Goal: Navigation & Orientation: Find specific page/section

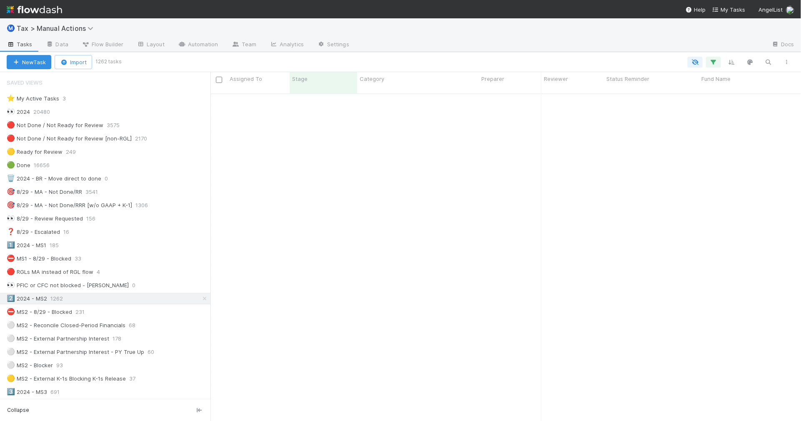
scroll to position [326, 583]
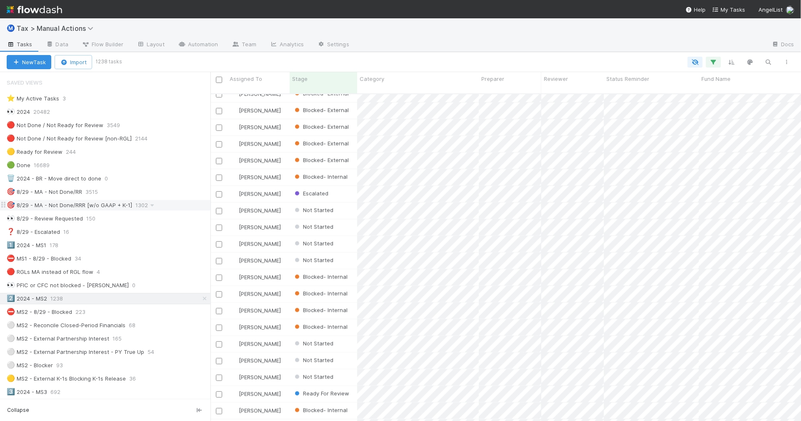
click at [160, 208] on div "🎯 8/29 - MA - Not Done/RRR [w/o GAAP + K-1] 1302" at bounding box center [109, 205] width 204 height 10
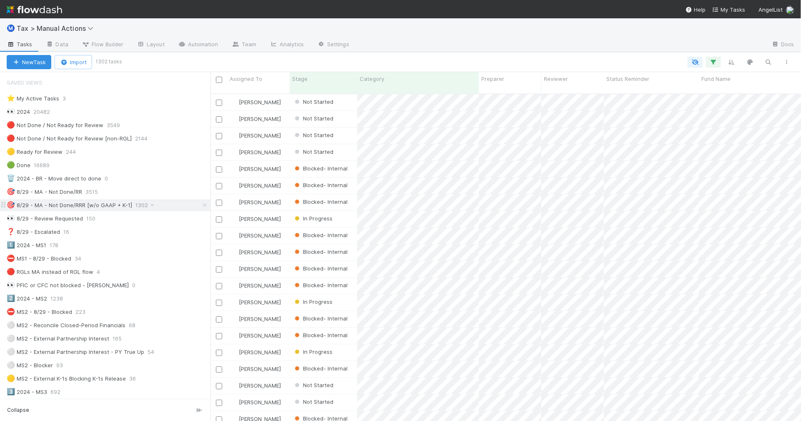
scroll to position [326, 583]
click at [137, 246] on div "1️⃣ 2024 - MS1 178" at bounding box center [109, 245] width 204 height 10
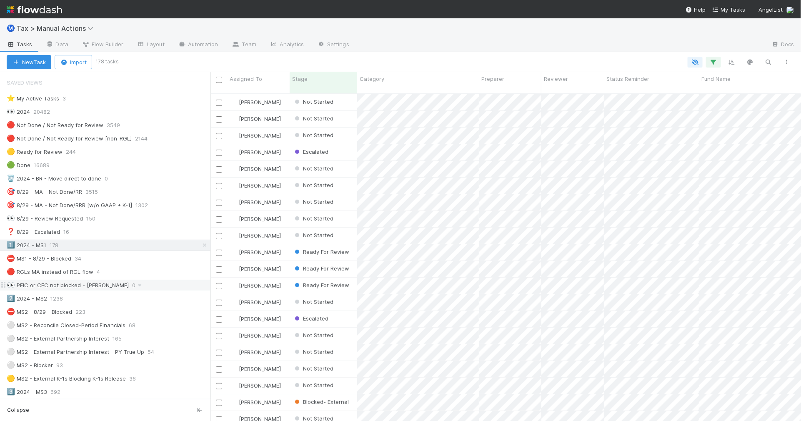
scroll to position [326, 583]
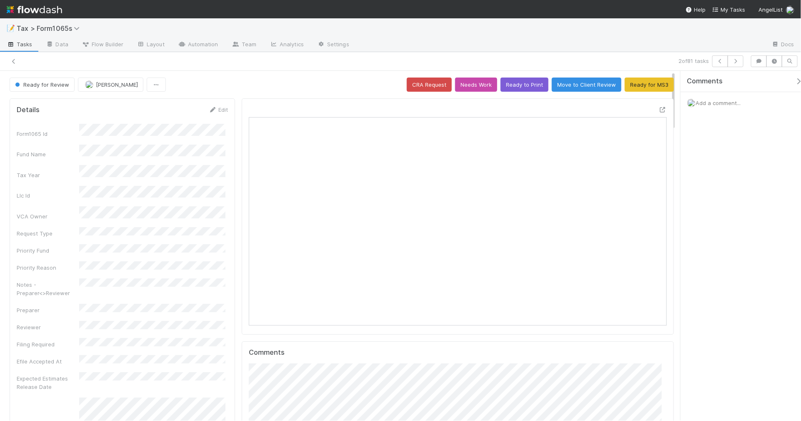
scroll to position [161, 405]
click at [14, 59] on icon at bounding box center [14, 61] width 8 height 5
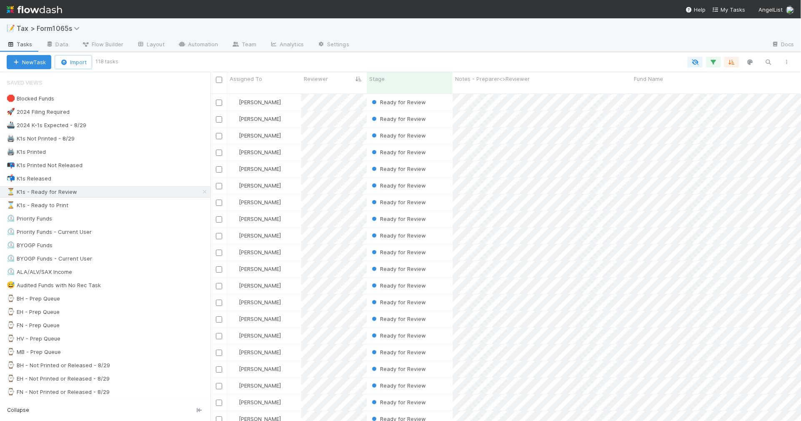
scroll to position [326, 583]
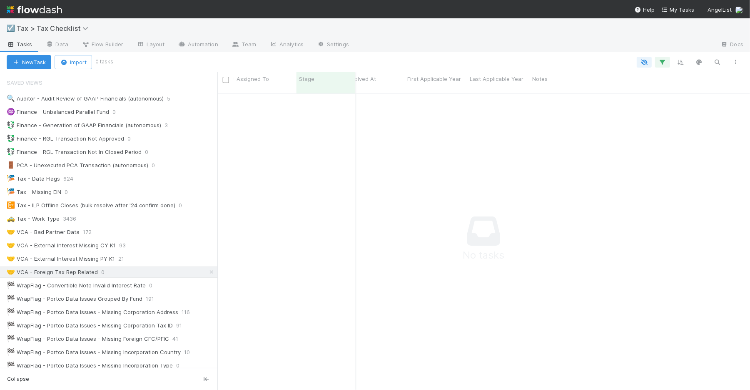
scroll to position [104, 0]
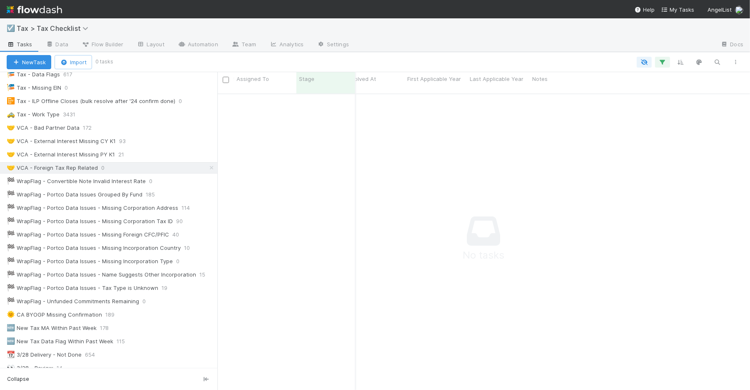
click at [43, 388] on div "Collapse" at bounding box center [109, 379] width 218 height 22
click at [221, 234] on div at bounding box center [221, 231] width 1 height 318
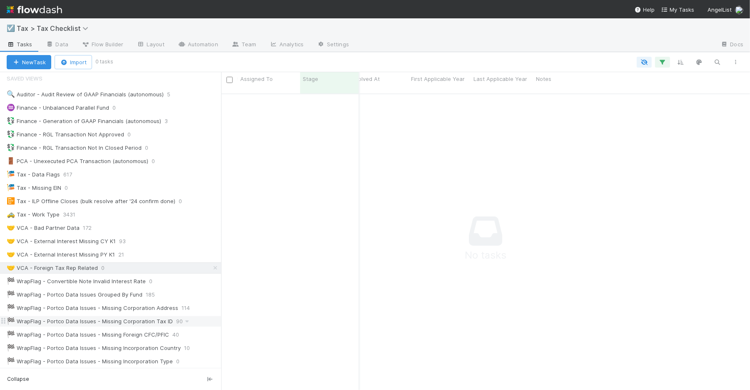
scroll to position [0, 0]
